Goal: Entertainment & Leisure: Consume media (video, audio)

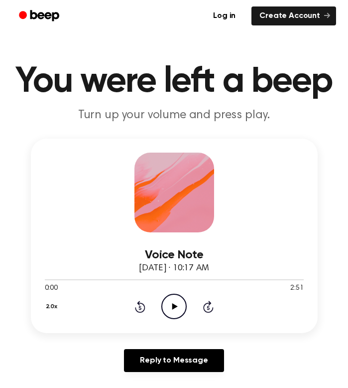
click at [172, 310] on icon "Play Audio" at bounding box center [174, 306] width 25 height 25
click at [172, 308] on icon at bounding box center [174, 306] width 5 height 6
